Goal: Task Accomplishment & Management: Manage account settings

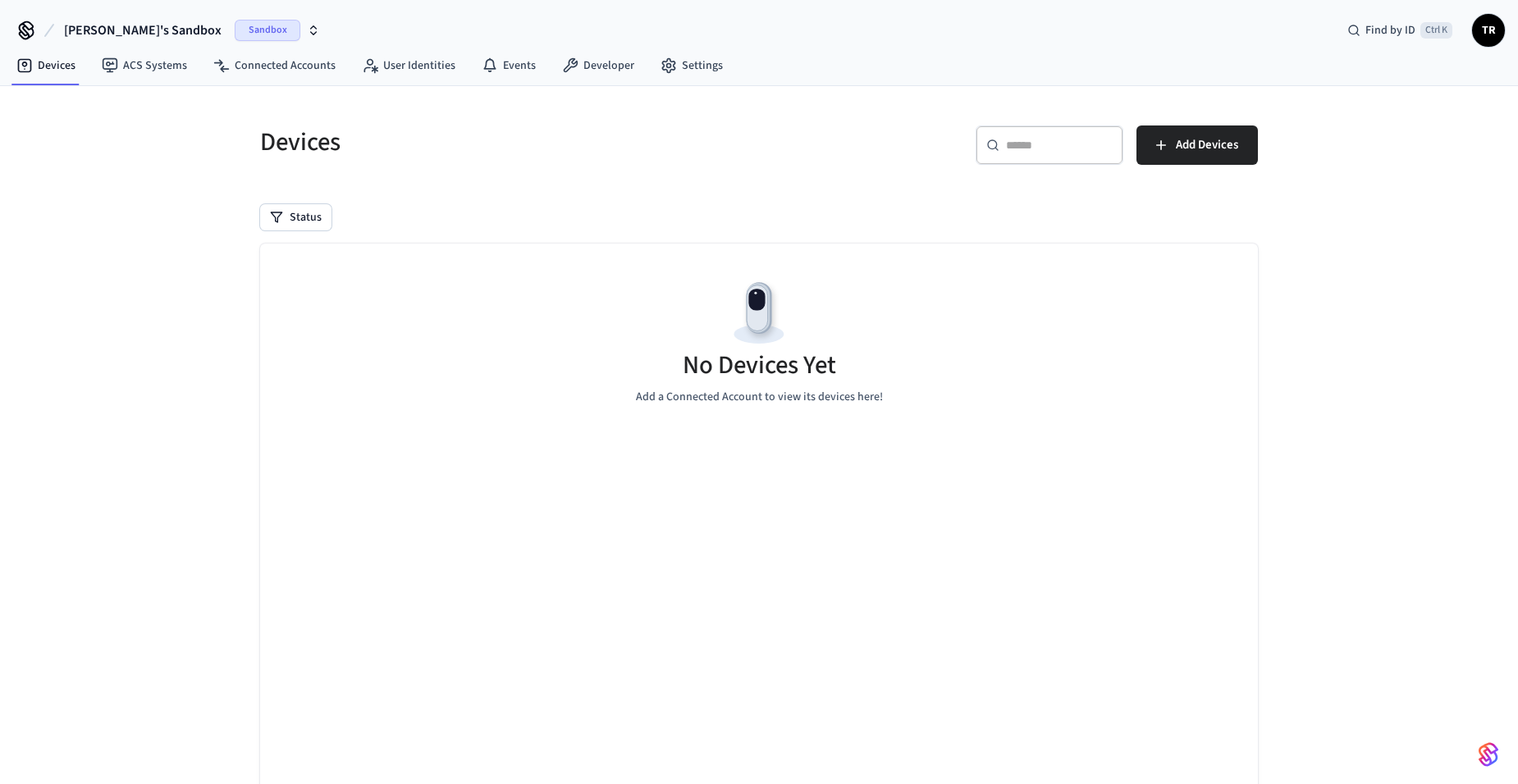
click at [234, 32] on span "Sandbox" at bounding box center [267, 30] width 66 height 21
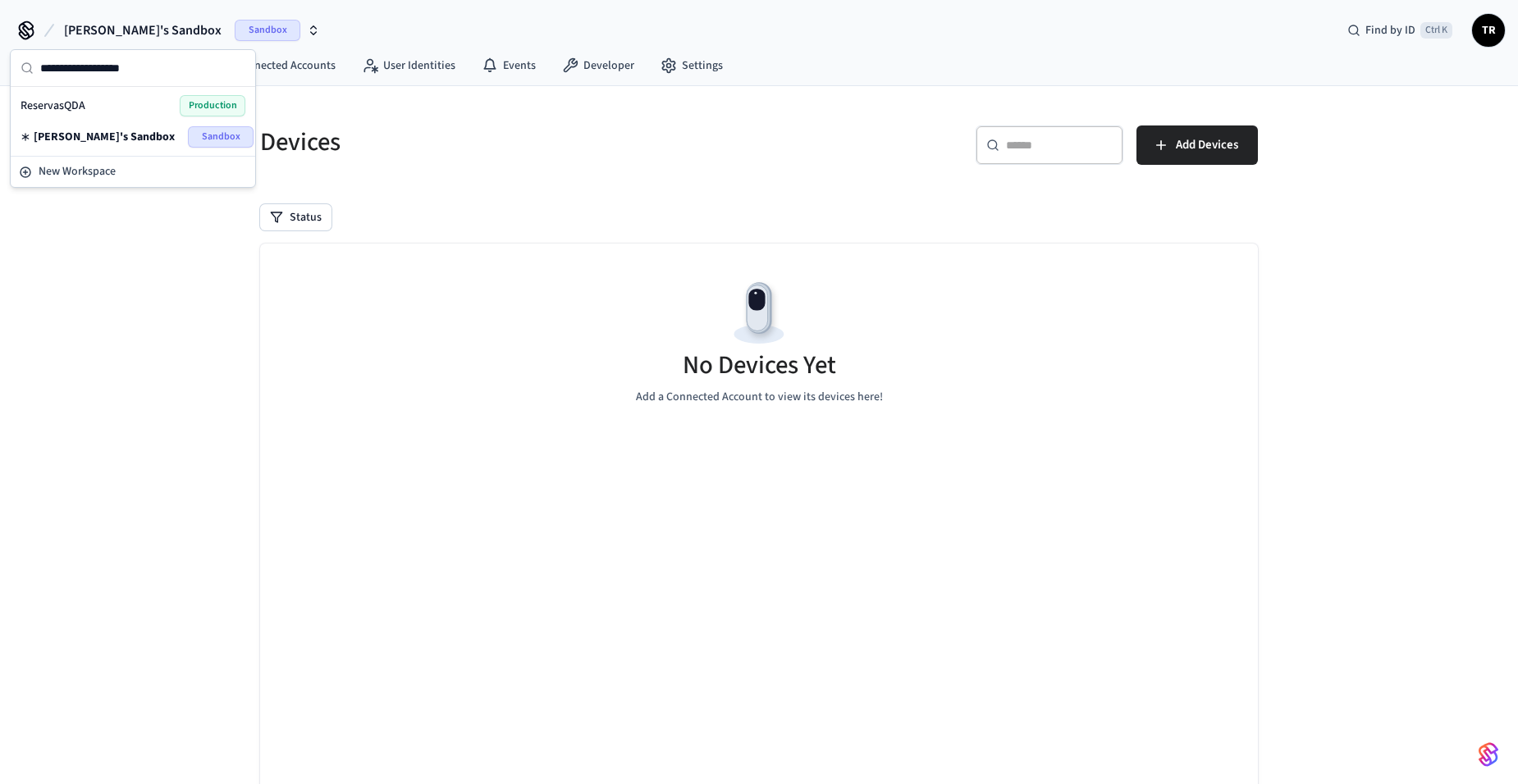
click at [164, 104] on div "ReservasQDA Production" at bounding box center [132, 106] width 225 height 21
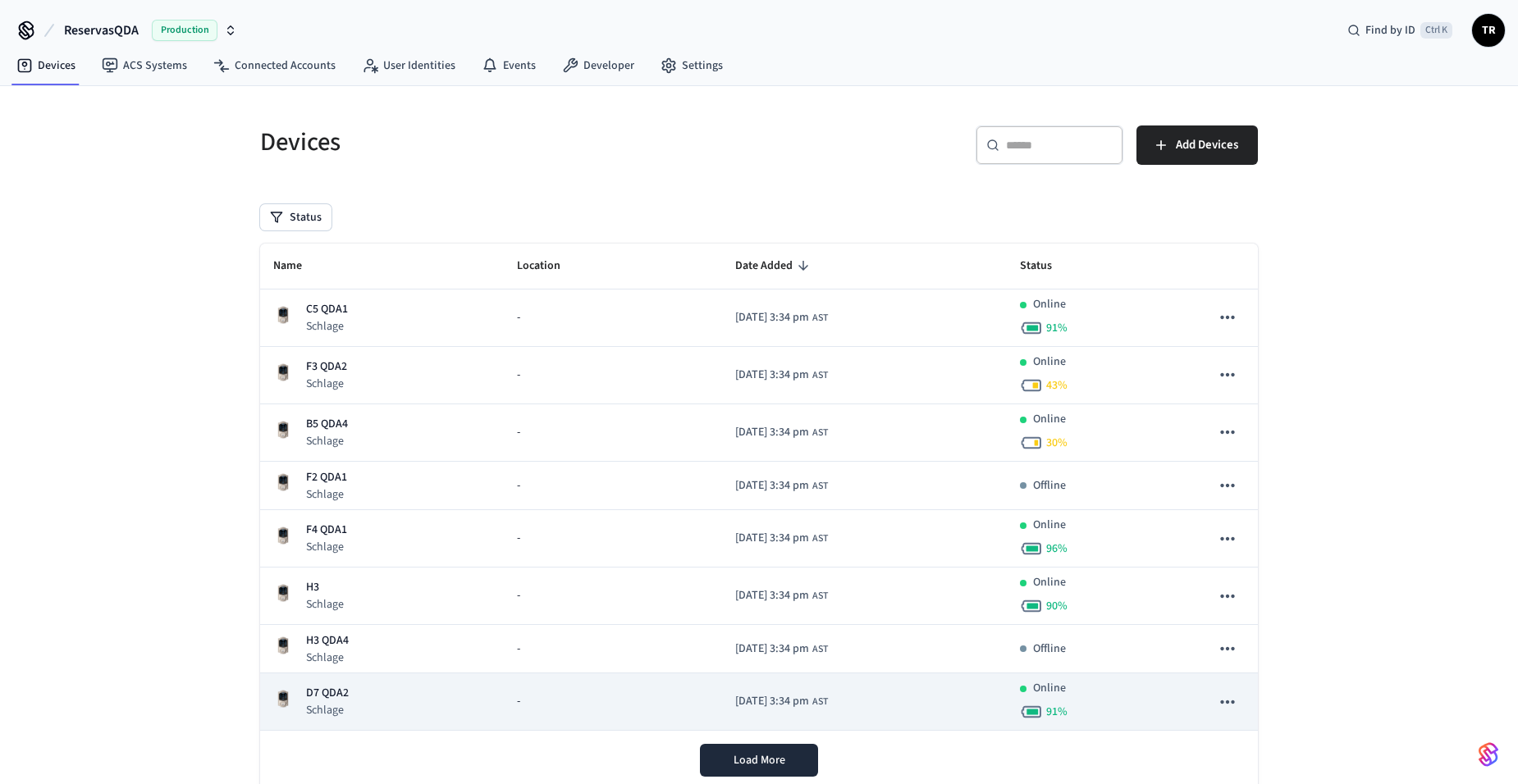
click at [326, 690] on p "D7 QDA2" at bounding box center [328, 693] width 43 height 17
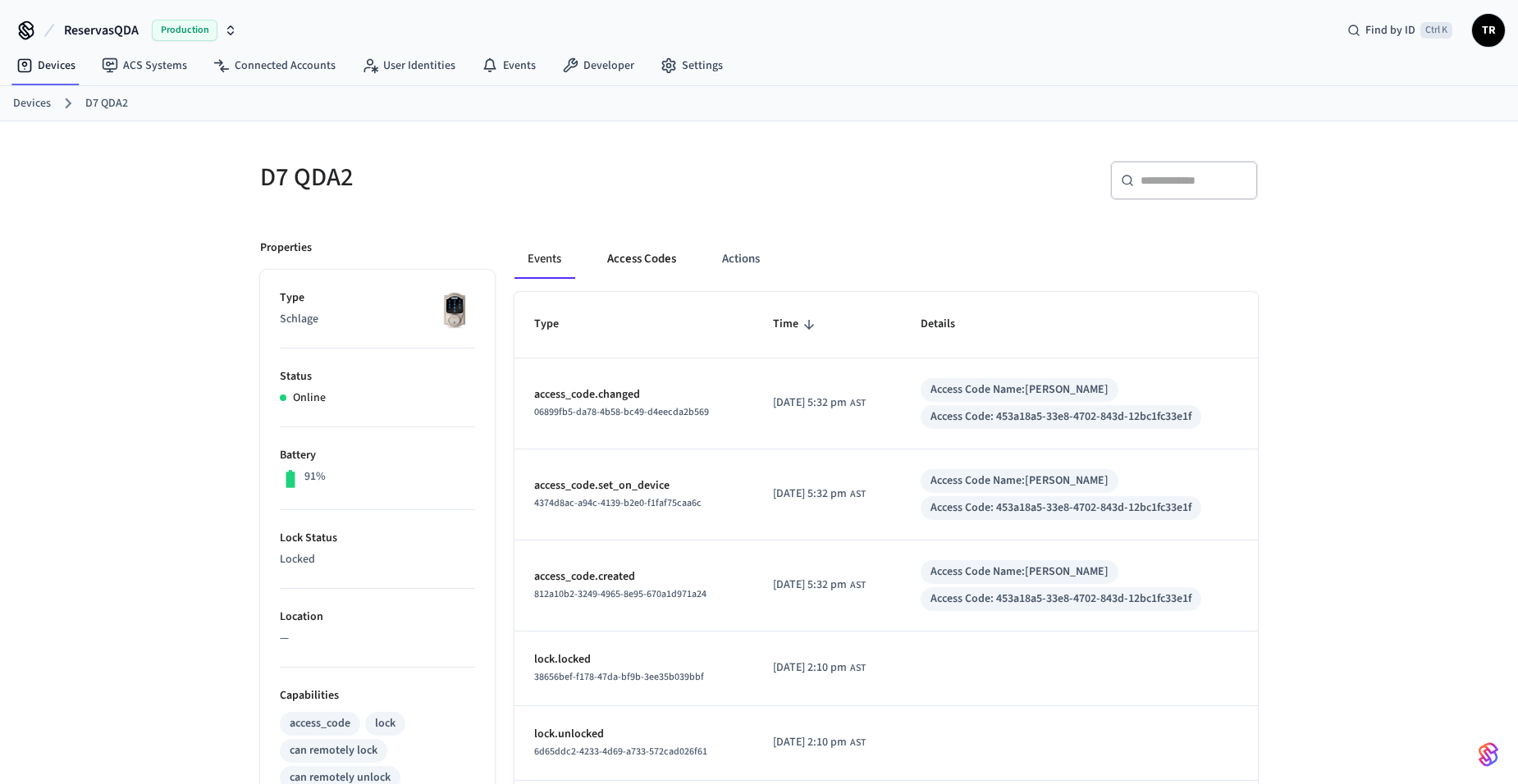
click at [649, 259] on button "Access Codes" at bounding box center [641, 259] width 95 height 39
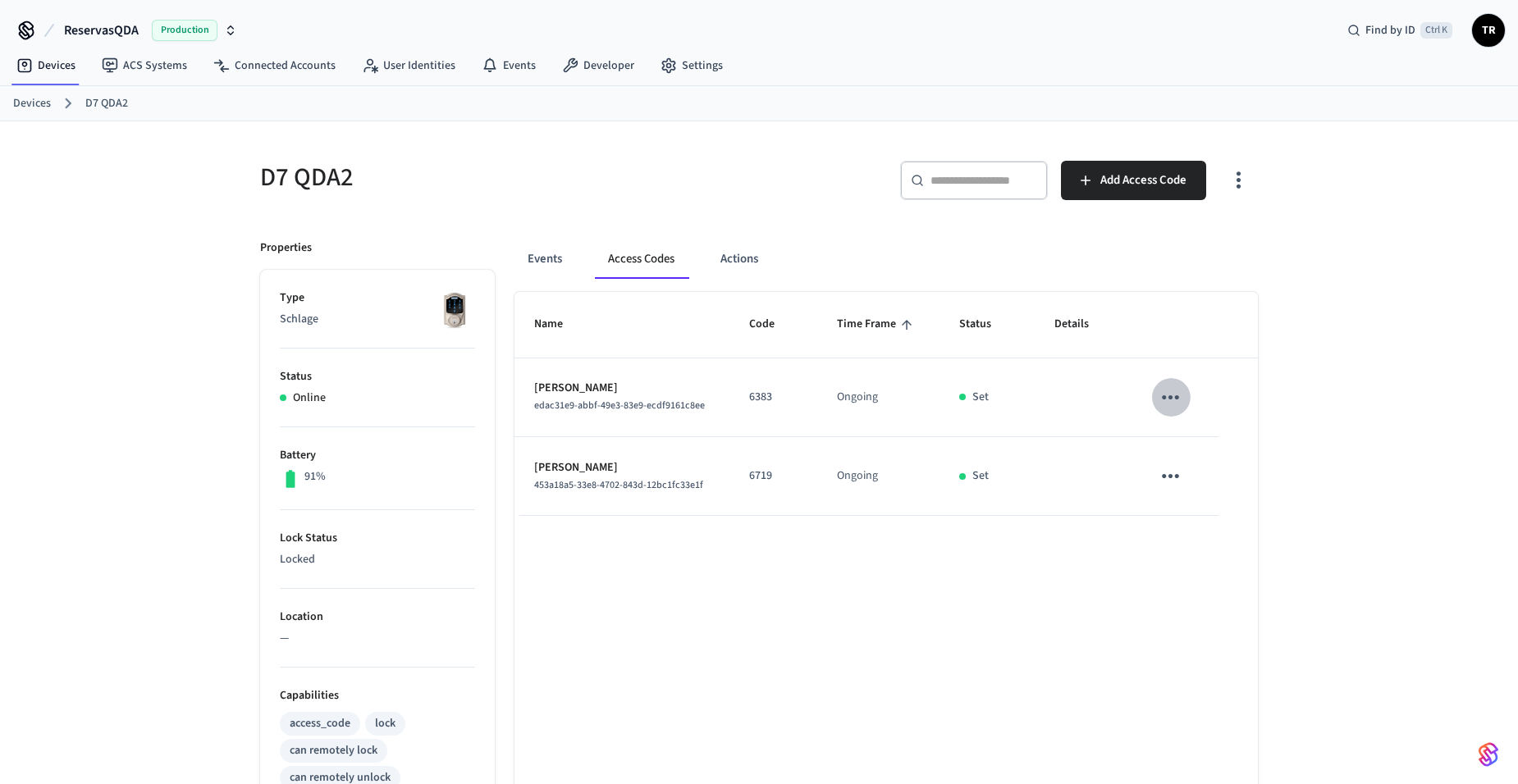
click at [1161, 388] on icon "sticky table" at bounding box center [1171, 397] width 26 height 26
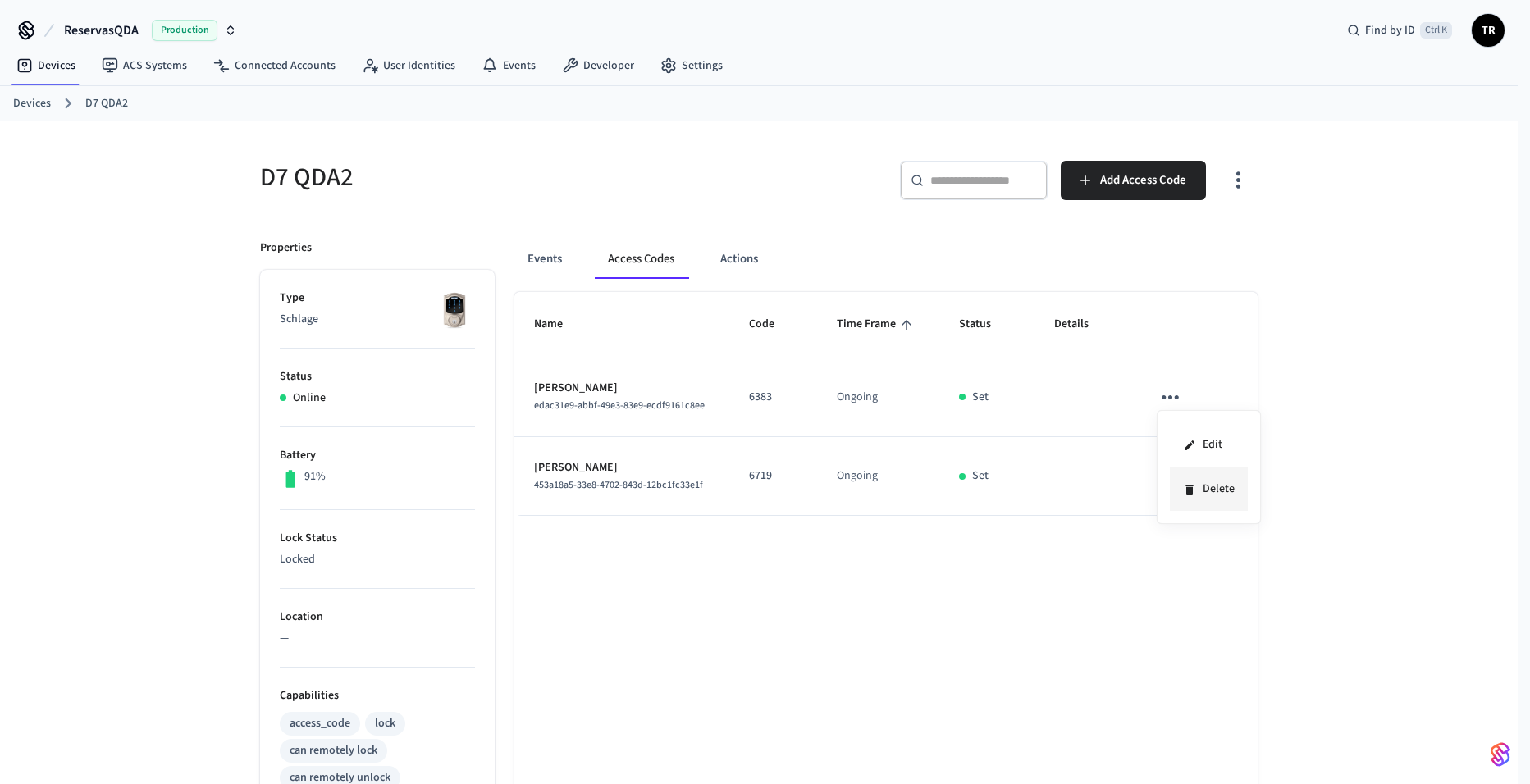
click at [1193, 484] on icon at bounding box center [1189, 489] width 13 height 13
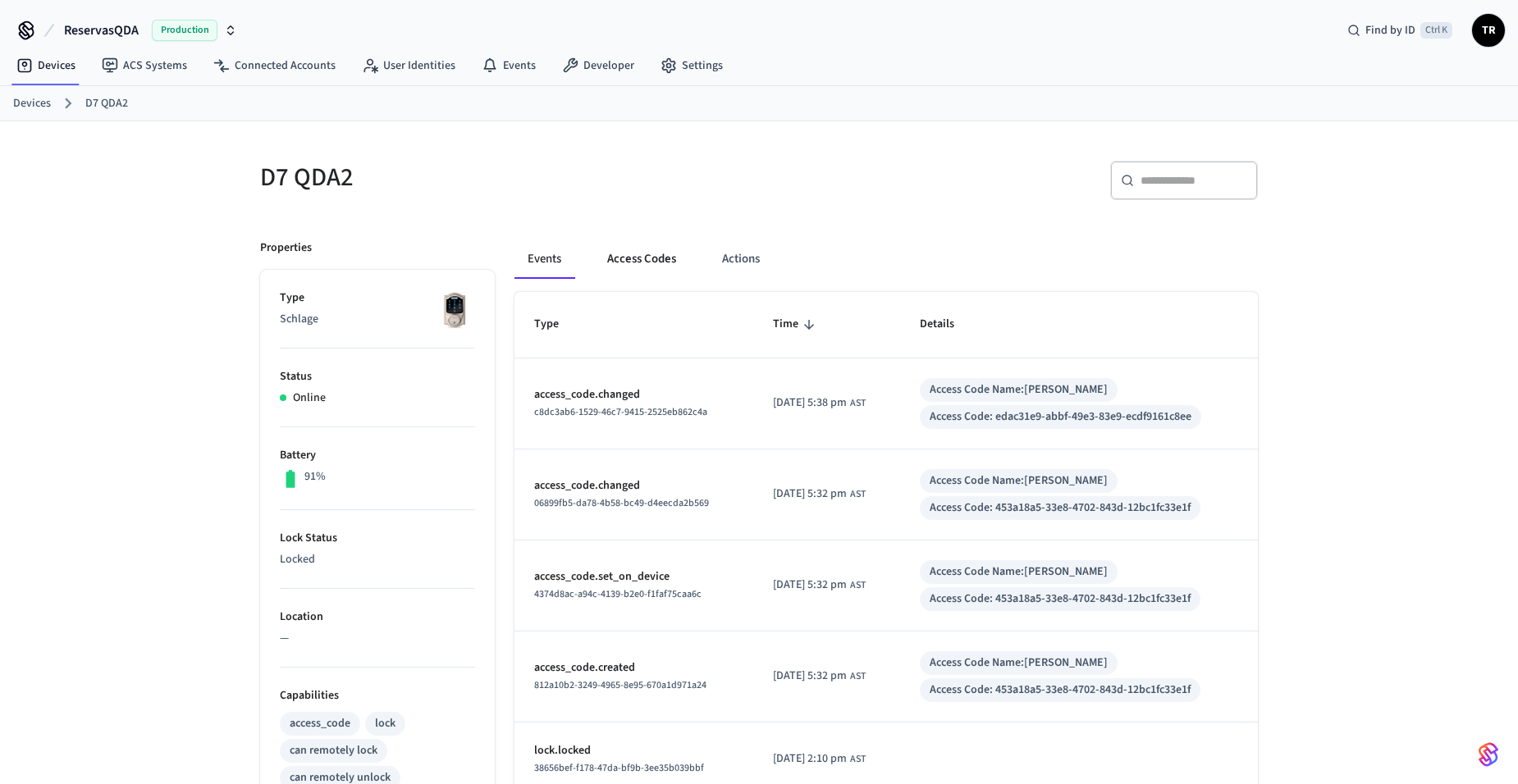
click at [632, 257] on button "Access Codes" at bounding box center [641, 259] width 95 height 39
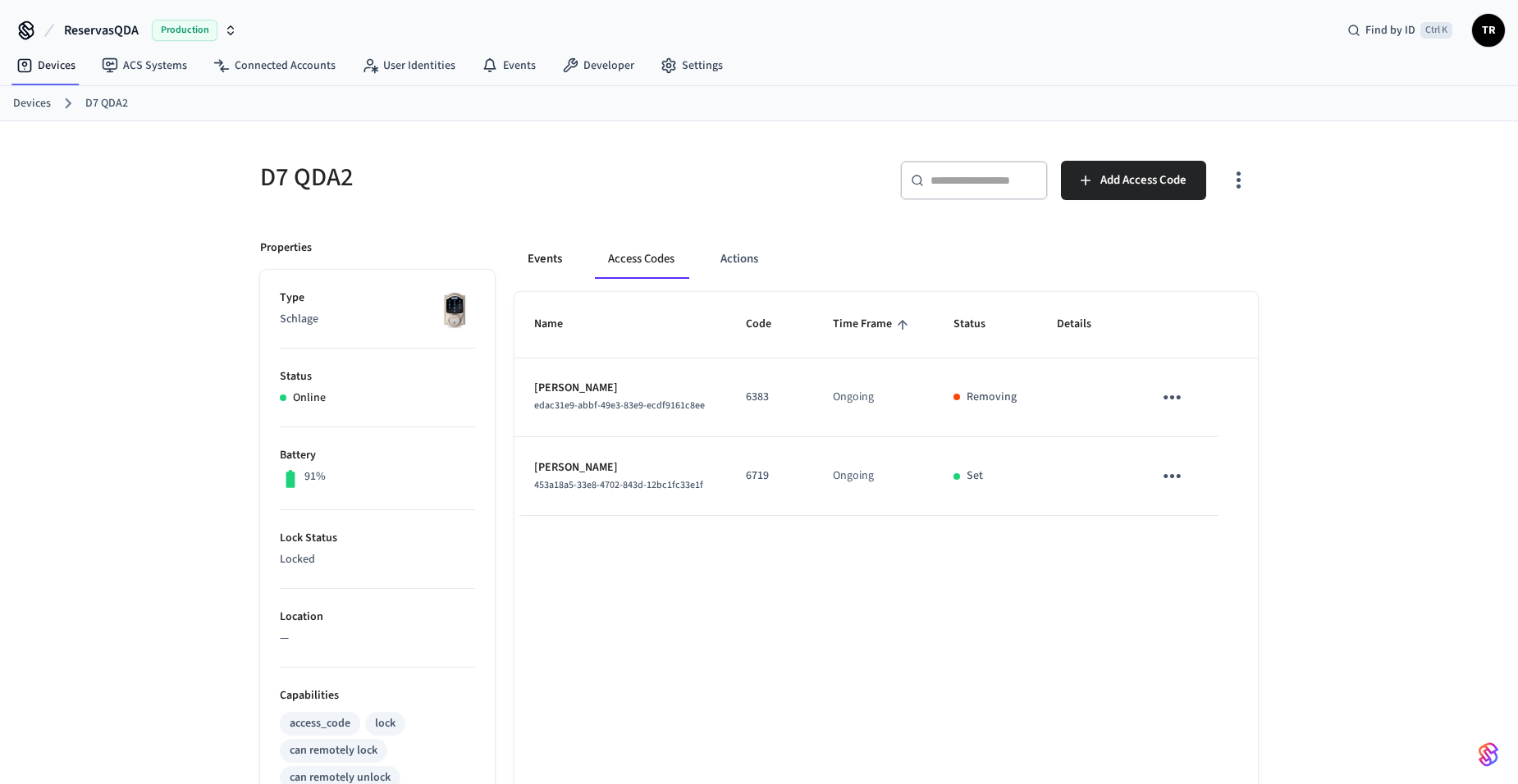
click at [551, 274] on button "Events" at bounding box center [544, 259] width 60 height 39
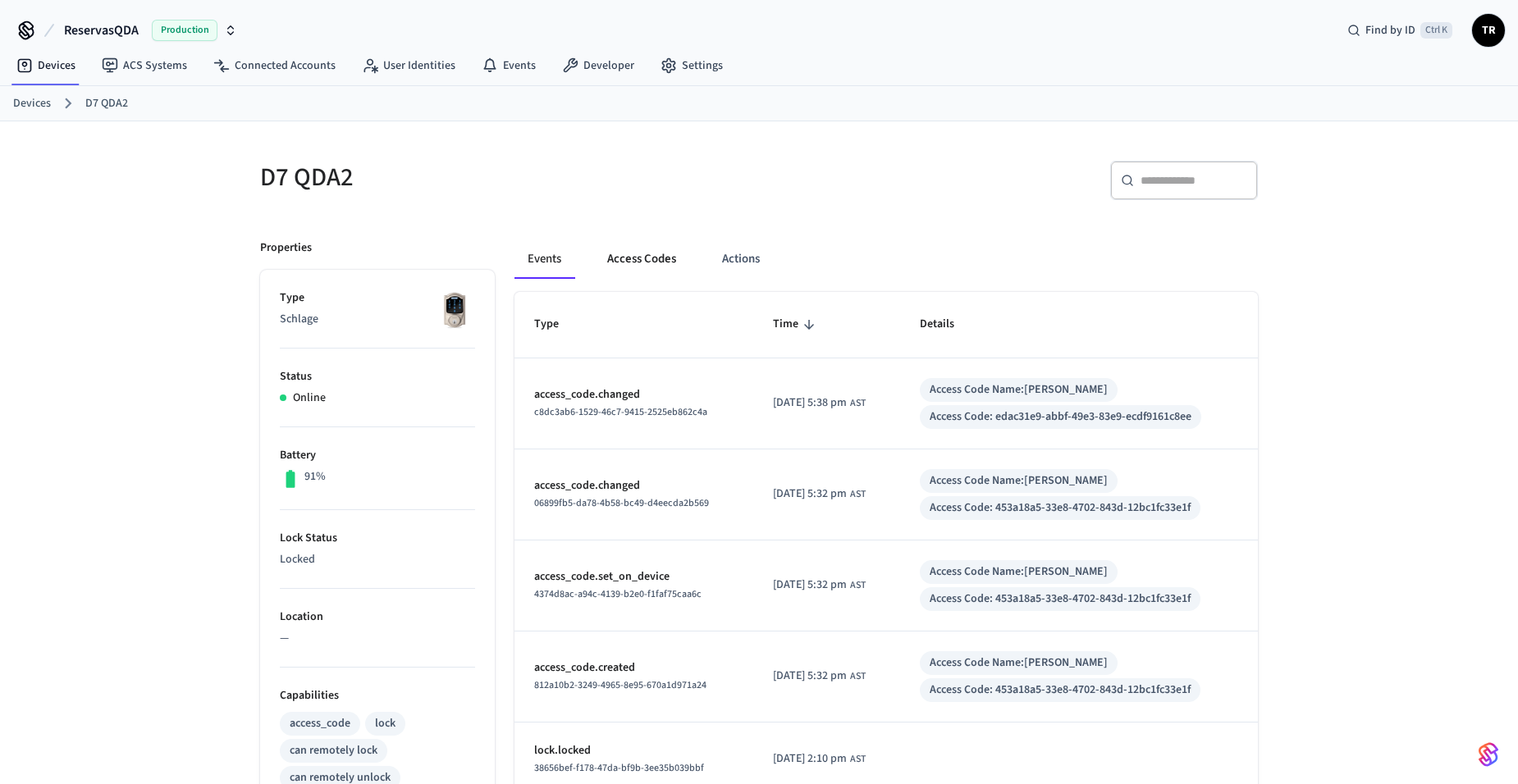
click at [637, 248] on button "Access Codes" at bounding box center [641, 259] width 95 height 39
click at [646, 265] on button "Access Codes" at bounding box center [641, 259] width 95 height 39
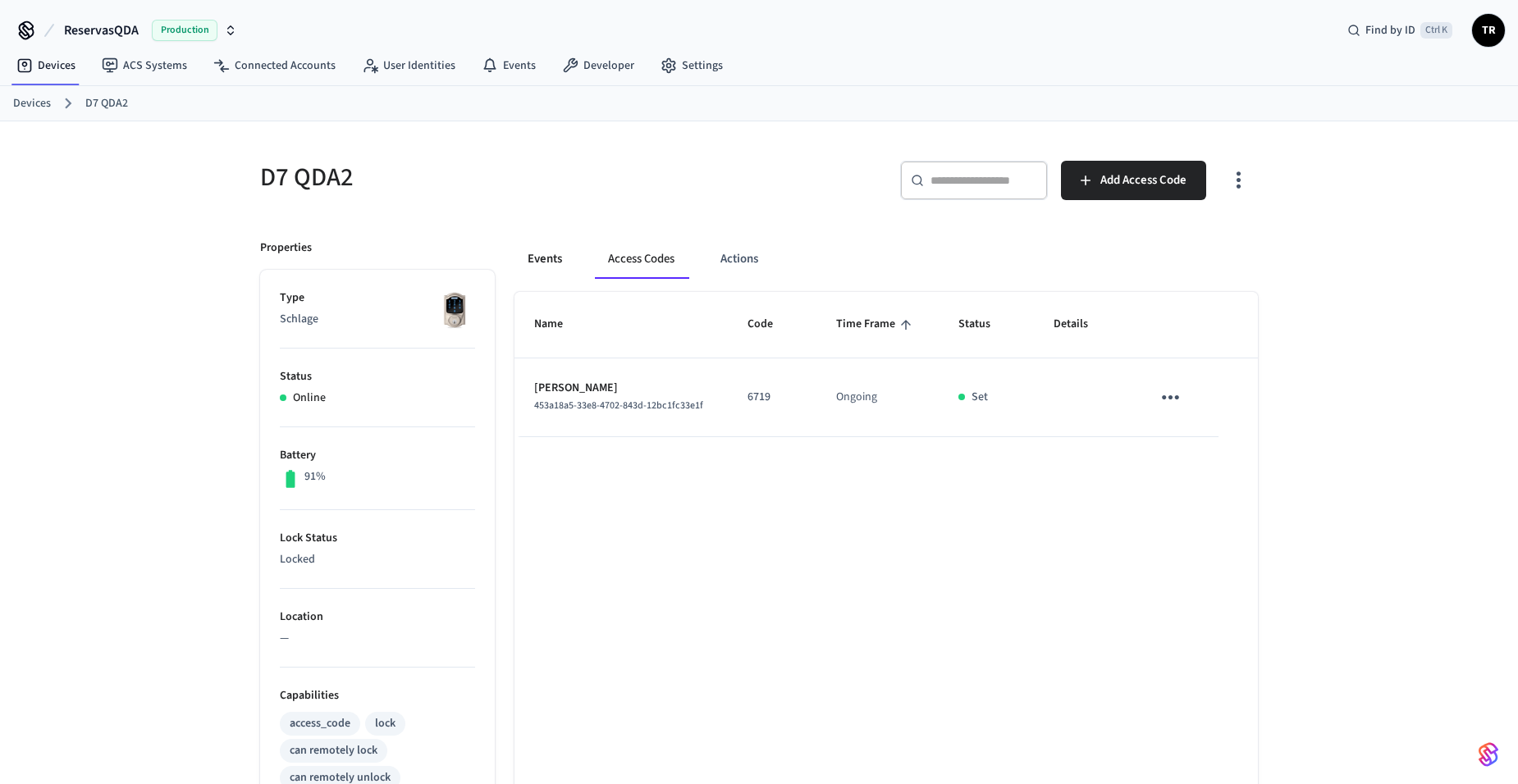
click at [547, 259] on button "Events" at bounding box center [544, 259] width 60 height 39
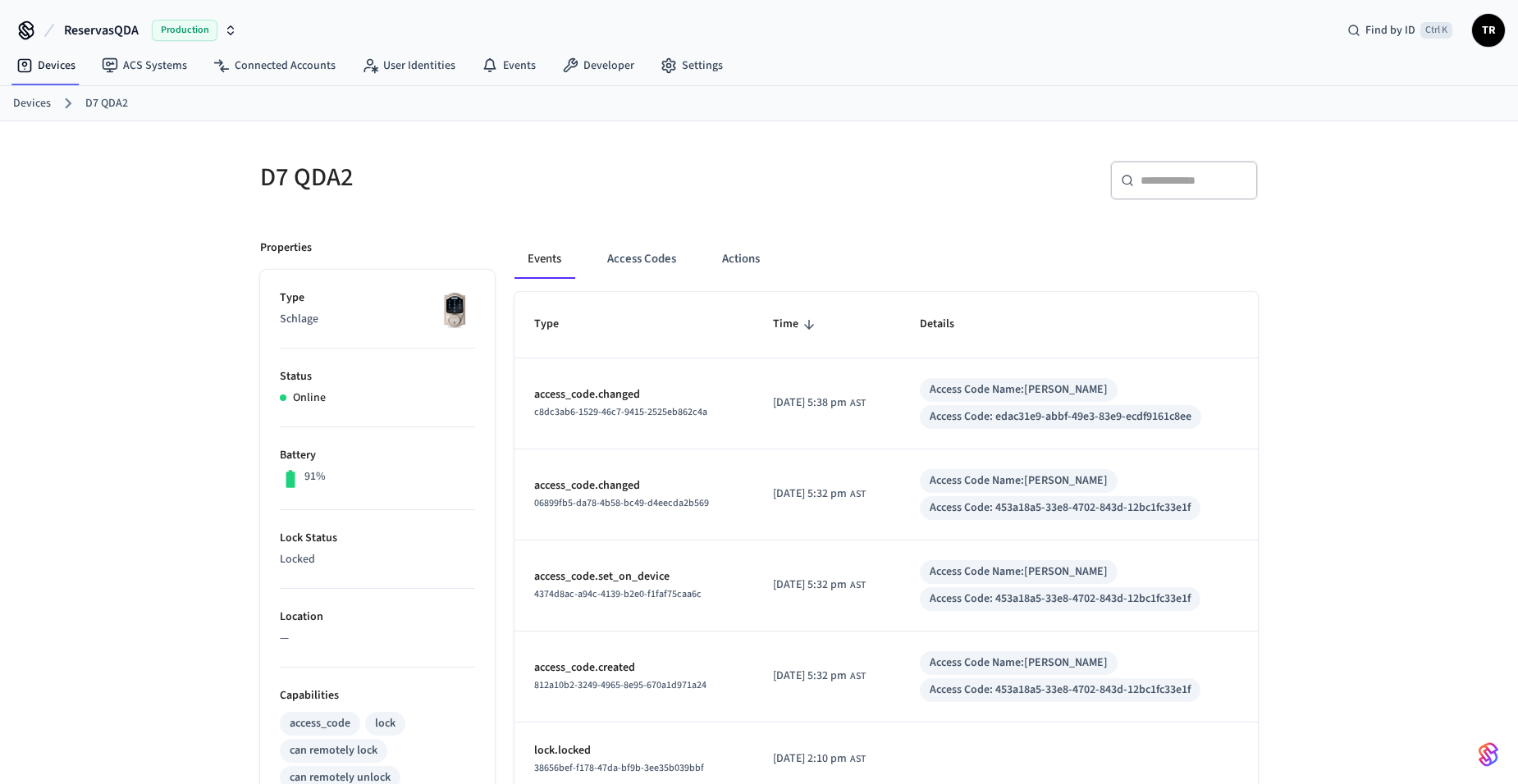
click at [16, 101] on link "Devices" at bounding box center [32, 103] width 38 height 17
